Goal: Information Seeking & Learning: Learn about a topic

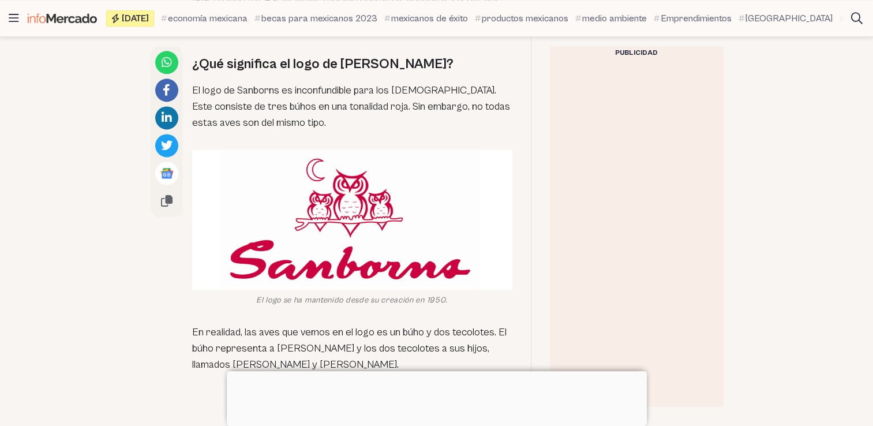
scroll to position [1547, 0]
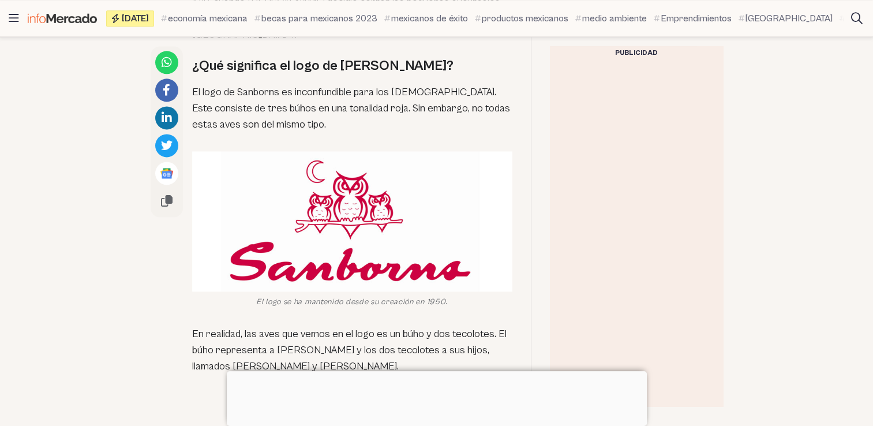
click at [351, 225] on img at bounding box center [352, 221] width 320 height 140
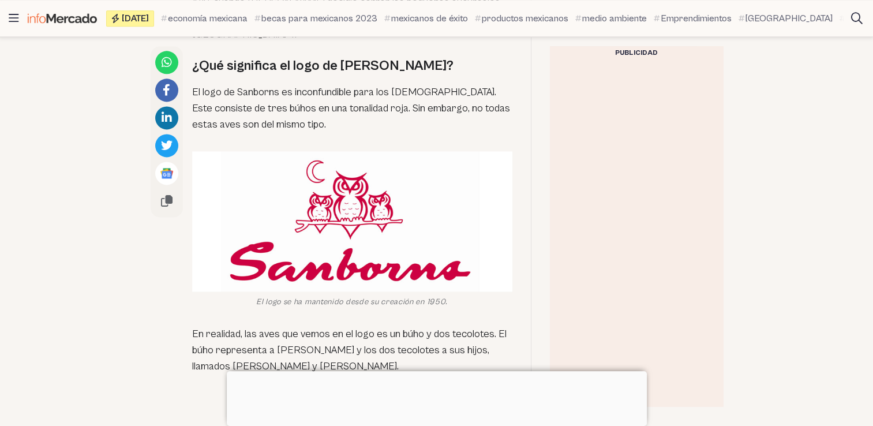
click at [409, 202] on img at bounding box center [352, 221] width 320 height 140
click at [498, 151] on img at bounding box center [352, 221] width 320 height 140
